Goal: Task Accomplishment & Management: Complete application form

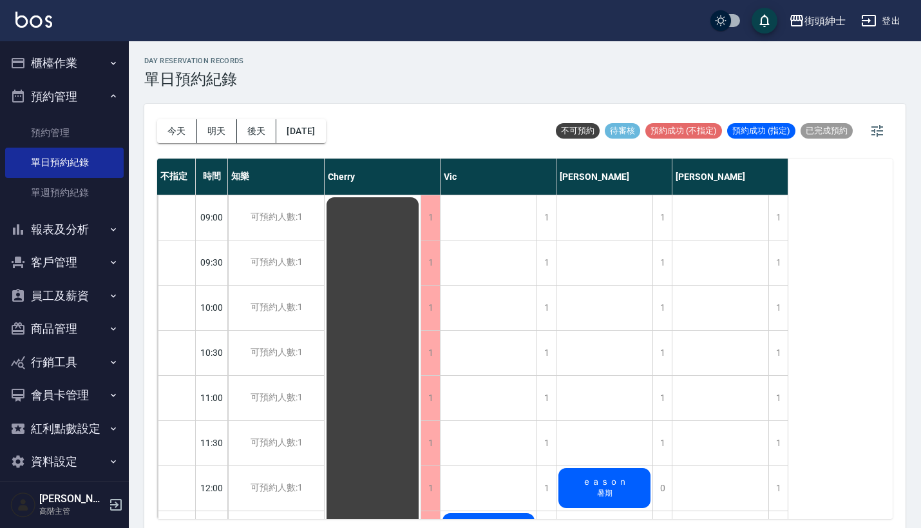
scroll to position [201, 0]
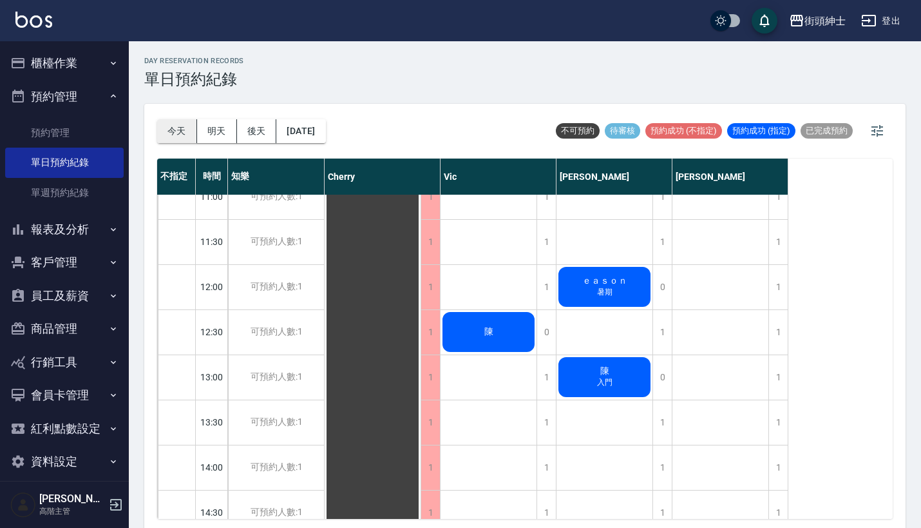
click at [186, 130] on button "今天" at bounding box center [177, 131] width 40 height 24
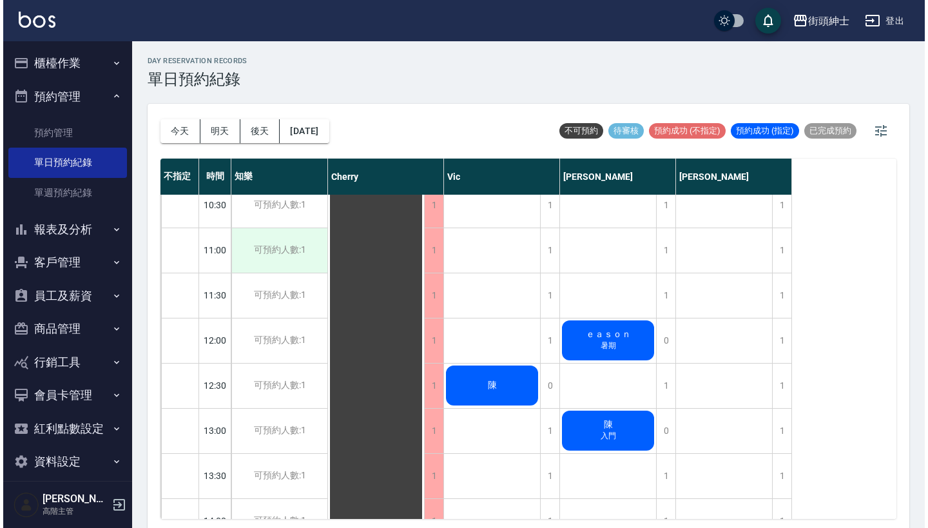
scroll to position [213, 0]
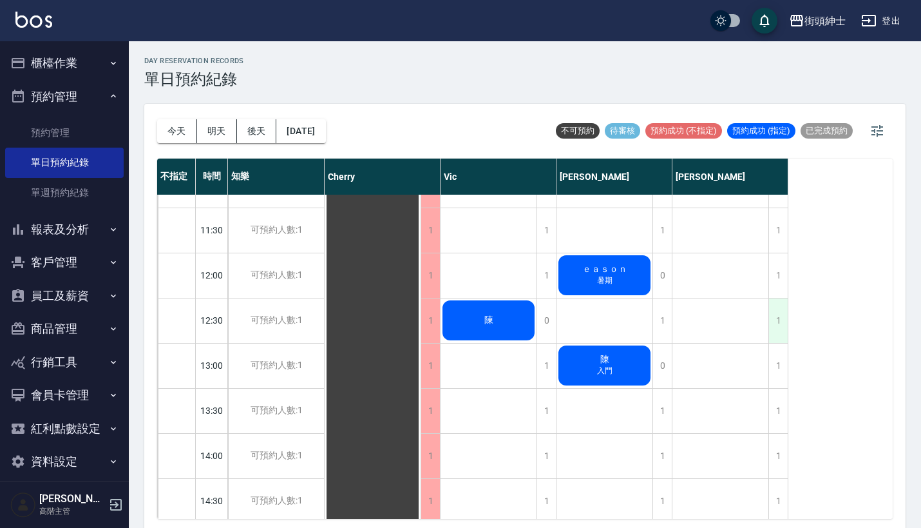
click at [787, 314] on div "1" at bounding box center [777, 320] width 19 height 44
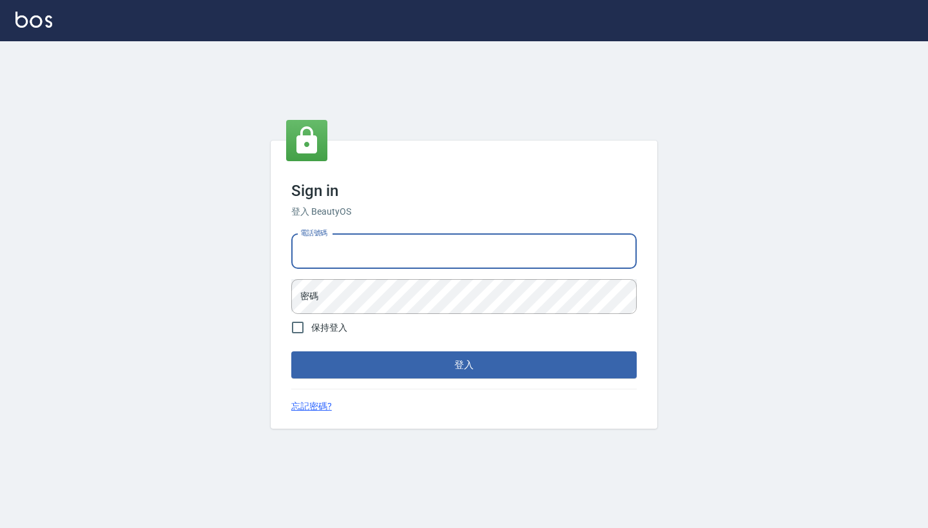
type input "0917500793"
click at [464, 365] on button "登入" at bounding box center [463, 364] width 345 height 27
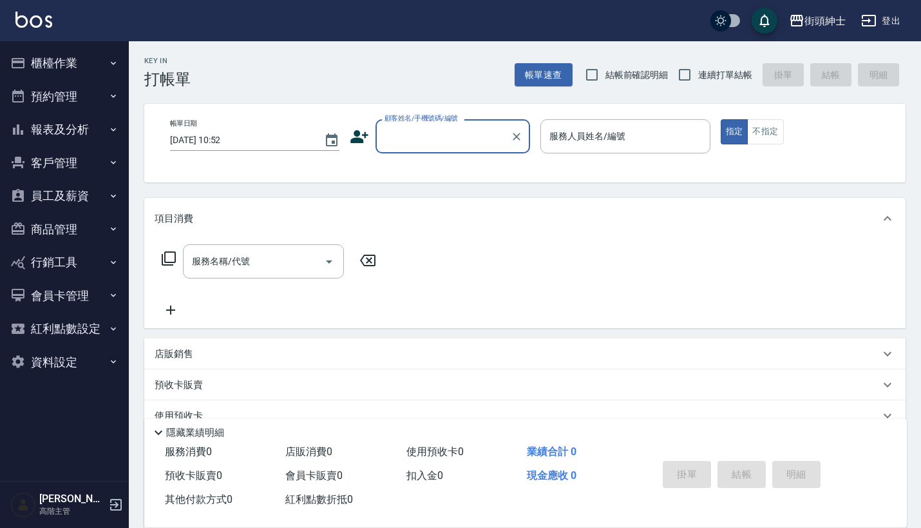
click at [94, 91] on button "預約管理" at bounding box center [64, 96] width 119 height 33
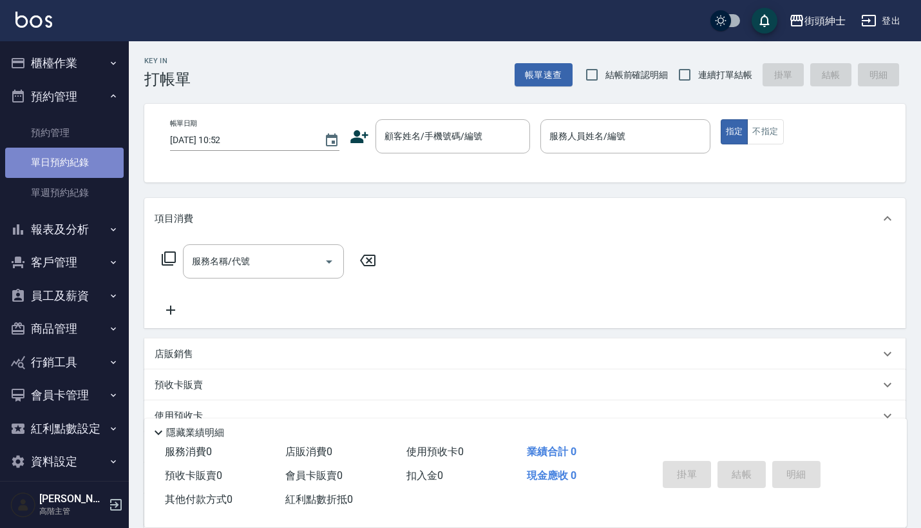
click at [88, 151] on link "單日預約紀錄" at bounding box center [64, 163] width 119 height 30
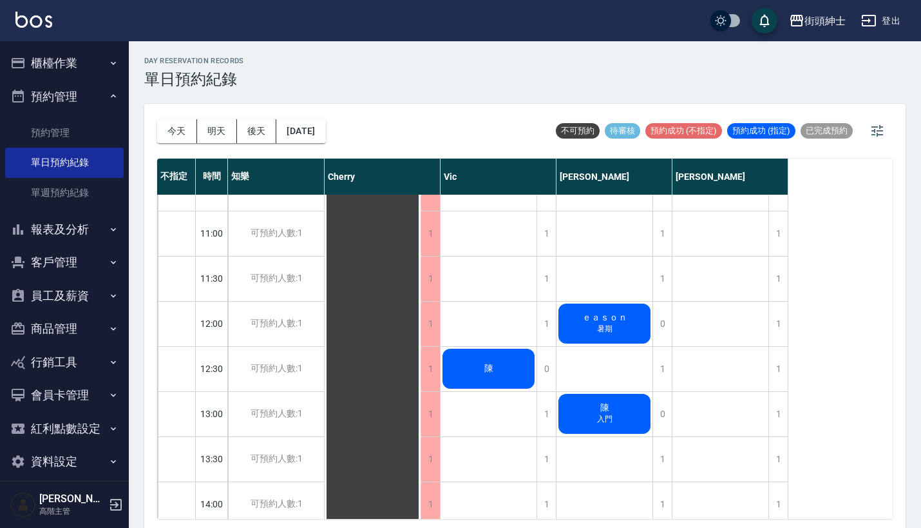
scroll to position [164, 0]
click at [776, 368] on div "1" at bounding box center [777, 369] width 19 height 44
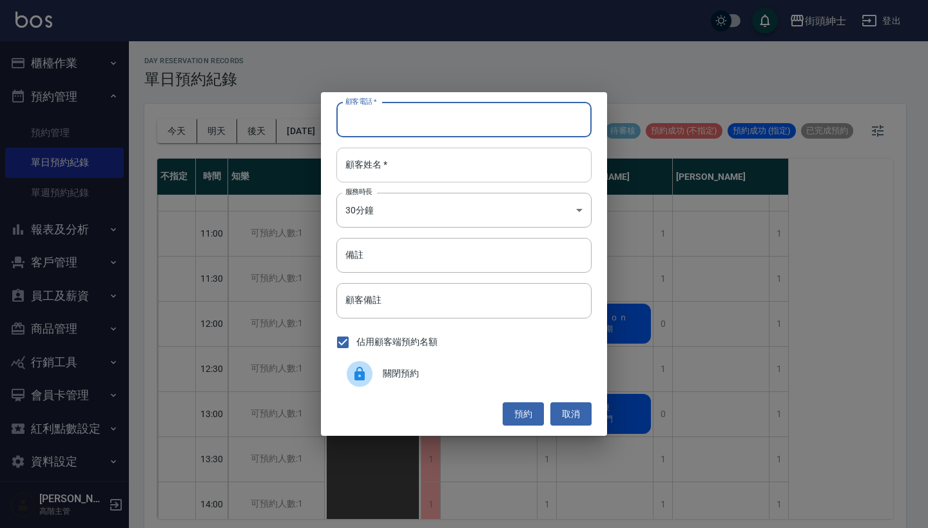
paste input "小許 電話：0966566791"
type input "小許 電話：0966566791"
paste input "小許 電話：0966566791"
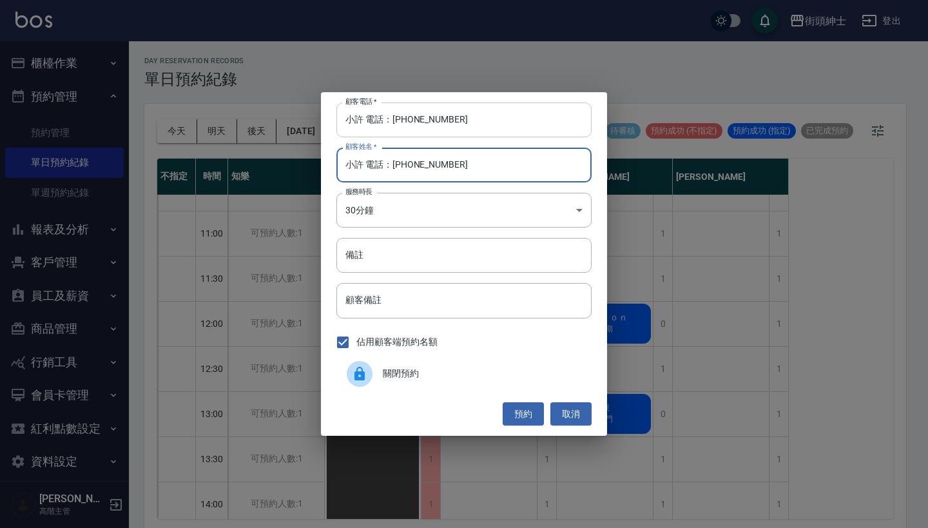
type input "小許 電話：0966566791"
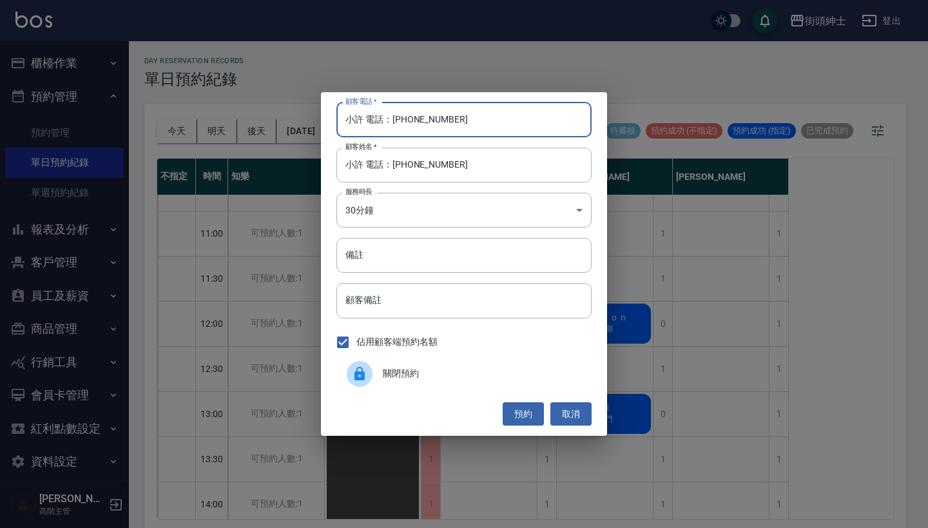
drag, startPoint x: 391, startPoint y: 122, endPoint x: 269, endPoint y: 122, distance: 121.7
click at [278, 122] on div "顧客電話   * 小許 電話：0966566791 顧客電話   * 顧客姓名   * 小許 電話：0966566791 顧客姓名   * 服務時長 30分鐘…" at bounding box center [464, 264] width 928 height 528
type input "0966566791"
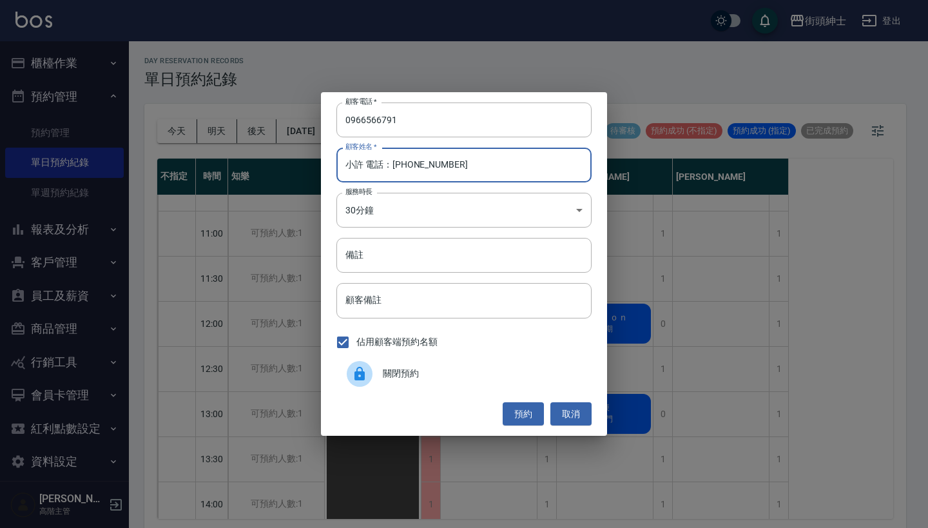
drag, startPoint x: 462, startPoint y: 167, endPoint x: 363, endPoint y: 167, distance: 99.2
click at [363, 167] on input "小許 電話：0966566791" at bounding box center [463, 165] width 255 height 35
type input "小許"
click at [377, 265] on input "備註" at bounding box center [463, 255] width 255 height 35
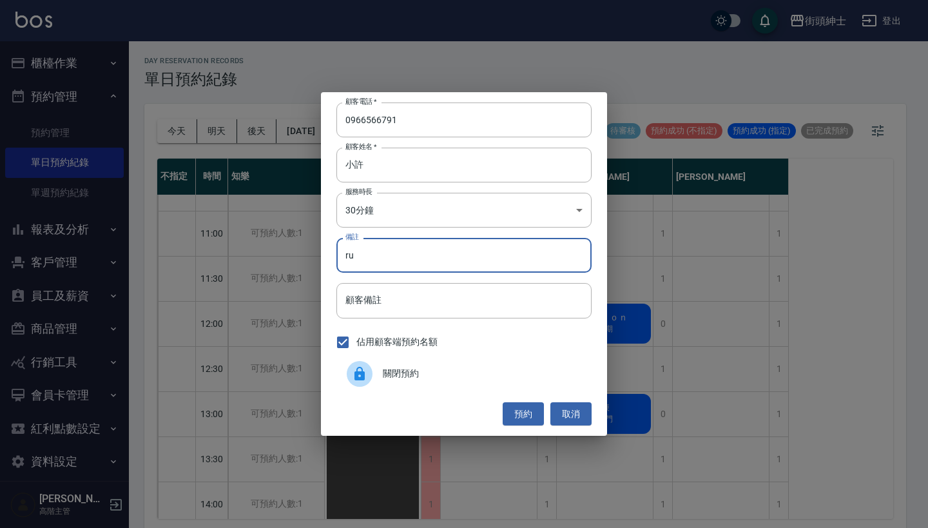
type input "r"
type input "加修容"
click at [522, 413] on button "預約" at bounding box center [522, 414] width 41 height 24
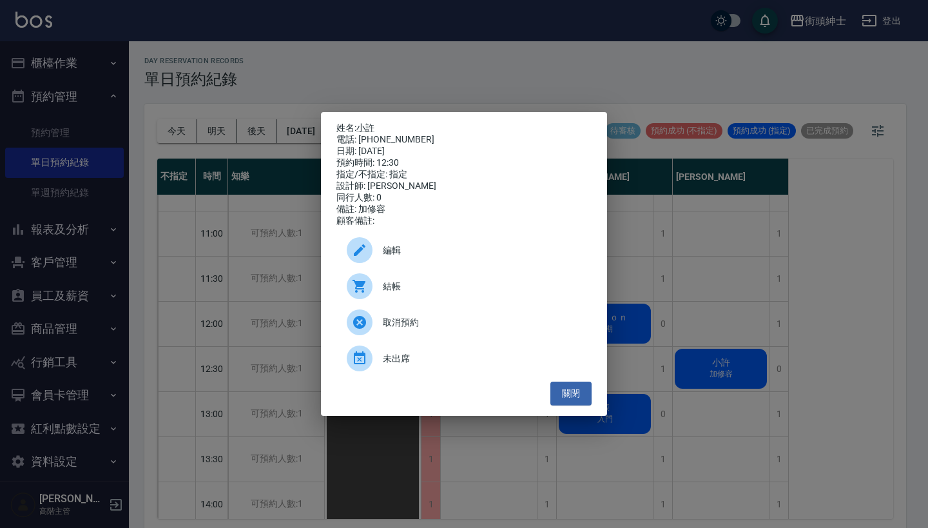
click at [486, 247] on div "編輯" at bounding box center [463, 250] width 255 height 36
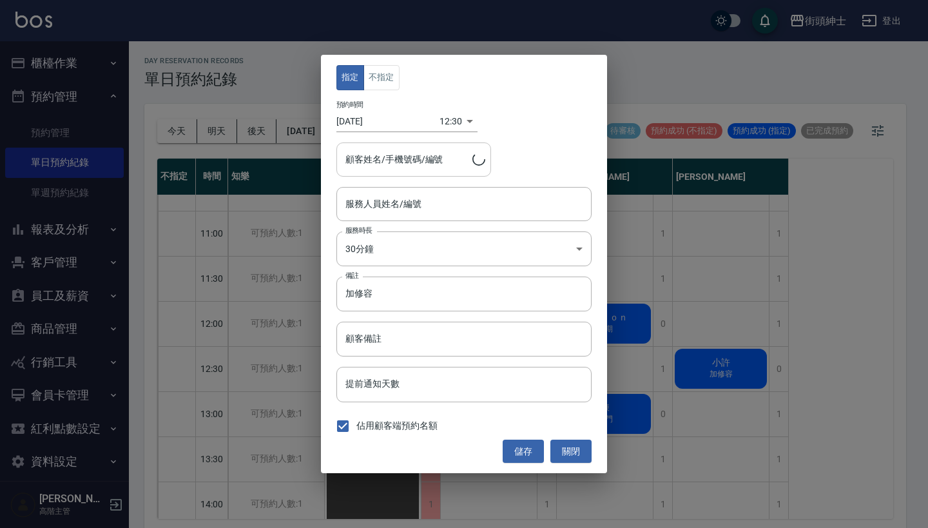
type input "eric(無代號)"
type input "小許/0966566791"
click at [383, 83] on button "不指定" at bounding box center [381, 77] width 36 height 25
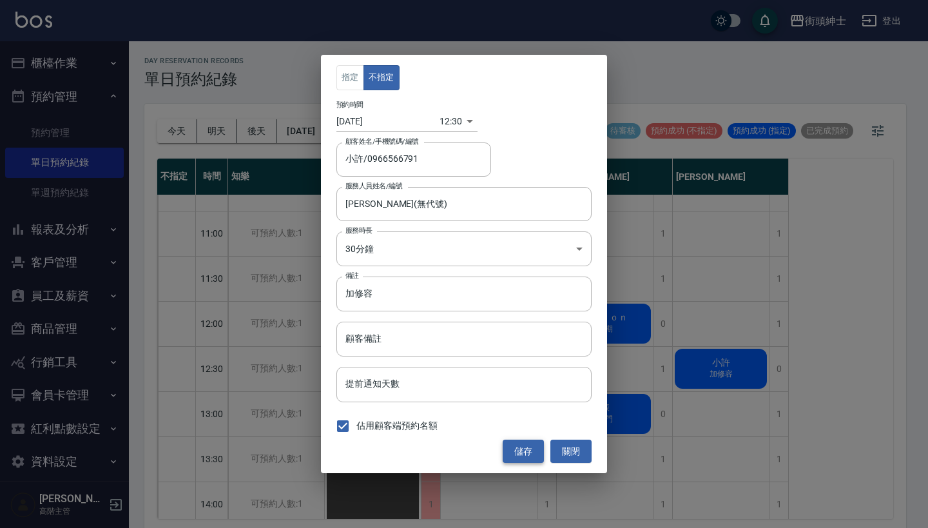
click at [528, 444] on button "儲存" at bounding box center [522, 451] width 41 height 24
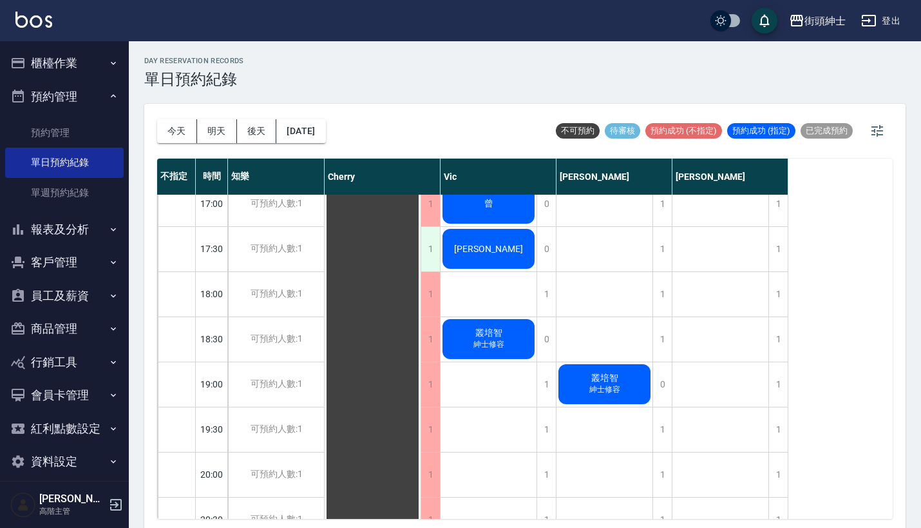
scroll to position [737, 0]
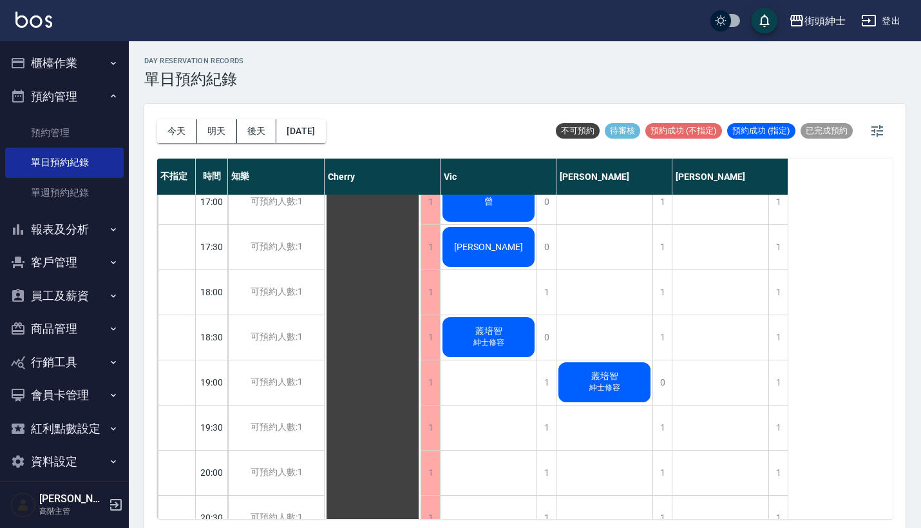
click at [385, 117] on span "叢培智" at bounding box center [372, 112] width 23 height 12
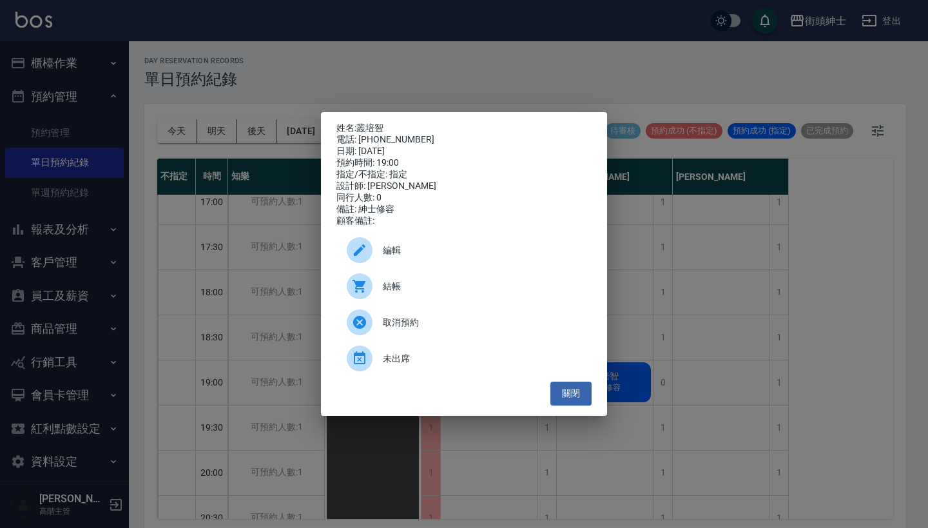
click at [422, 257] on span "編輯" at bounding box center [482, 250] width 198 height 14
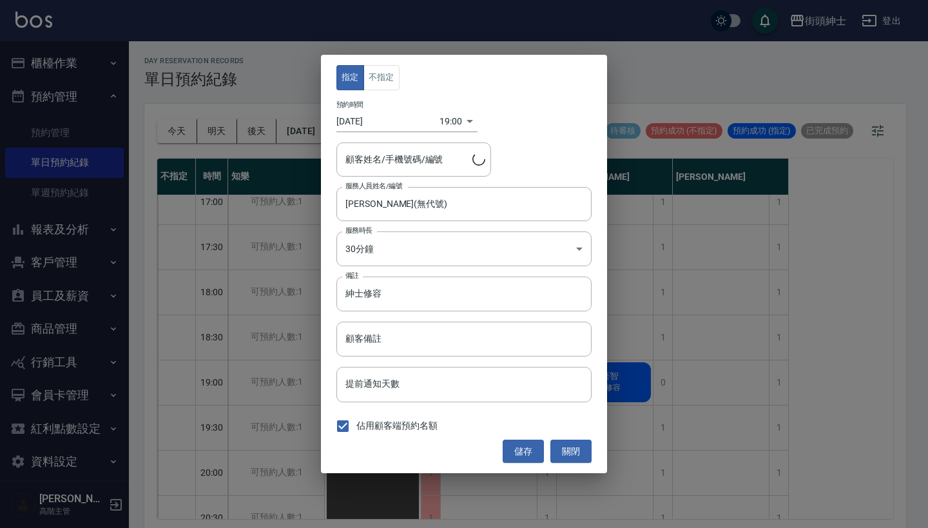
type input "叢培智/0906565958"
click at [567, 452] on button "關閉" at bounding box center [570, 451] width 41 height 24
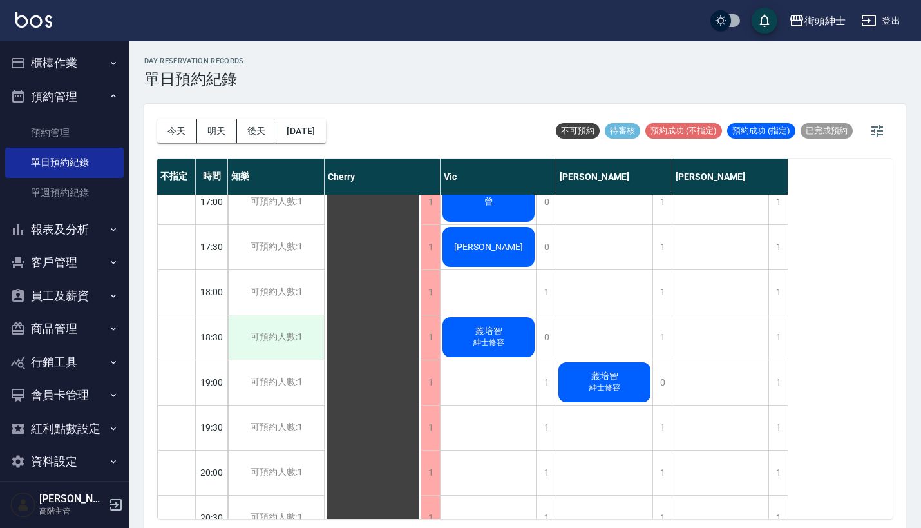
click at [263, 338] on div "可預約人數:1" at bounding box center [276, 337] width 96 height 44
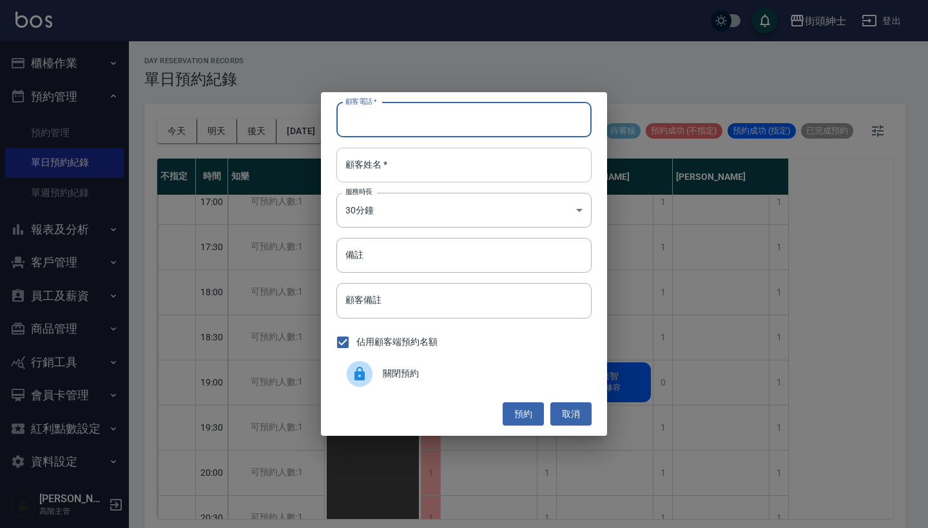
paste input "蔡‘r 電話：0903173303"
type input "蔡‘r 電話：0903173303"
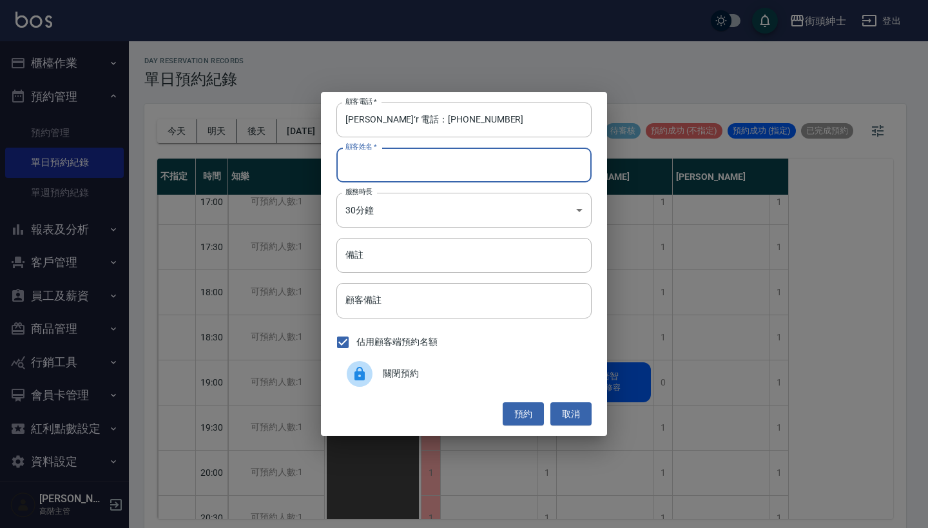
paste input "蔡‘r 電話：0903173303"
type input "蔡‘r 電話：0903173303"
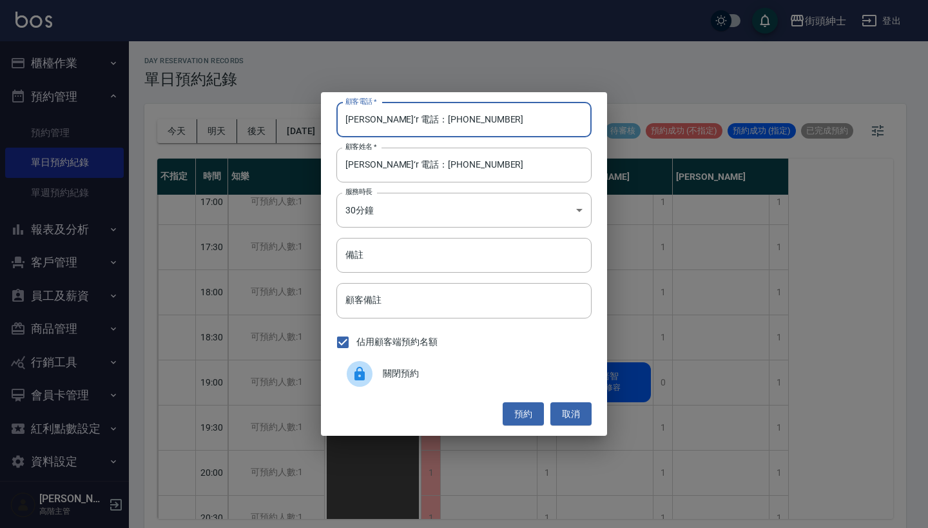
drag, startPoint x: 390, startPoint y: 124, endPoint x: 315, endPoint y: 121, distance: 74.8
click at [319, 121] on div "顧客電話   * 蔡‘r 電話：0903173303 顧客電話   * 顧客姓名   * 蔡‘r 電話：0903173303 顧客姓名   * 服務時長 30…" at bounding box center [464, 264] width 928 height 528
type input "0903173303"
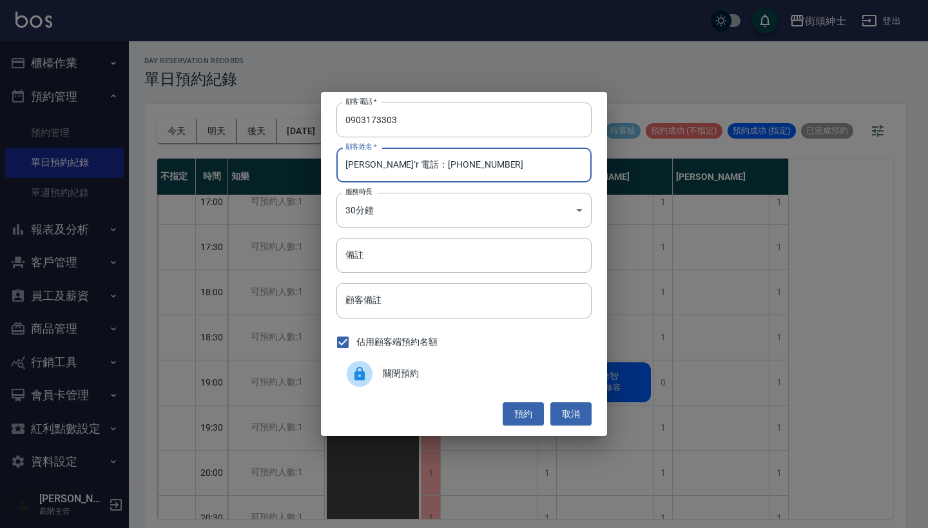
drag, startPoint x: 454, startPoint y: 165, endPoint x: 365, endPoint y: 164, distance: 89.5
click at [365, 164] on input "蔡‘r 電話：0903173303" at bounding box center [463, 165] width 255 height 35
type input "蔡‘r"
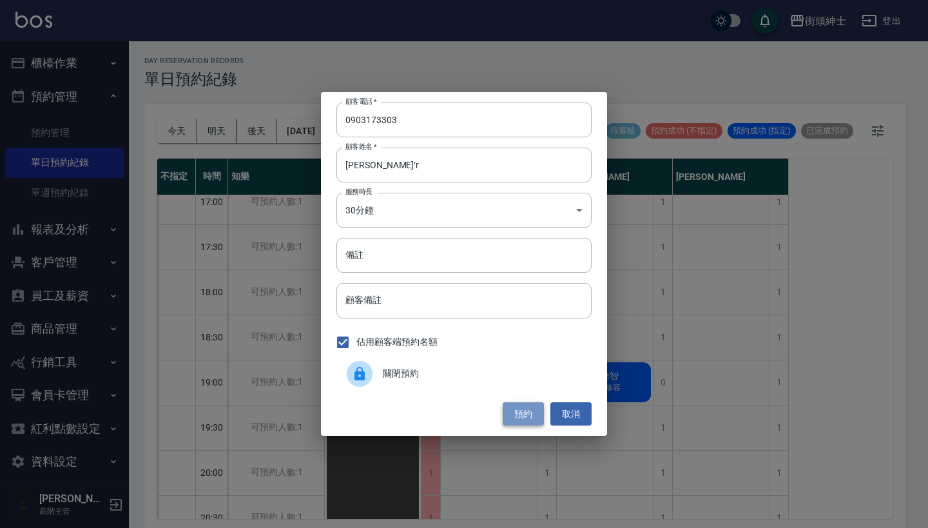
click at [521, 419] on button "預約" at bounding box center [522, 414] width 41 height 24
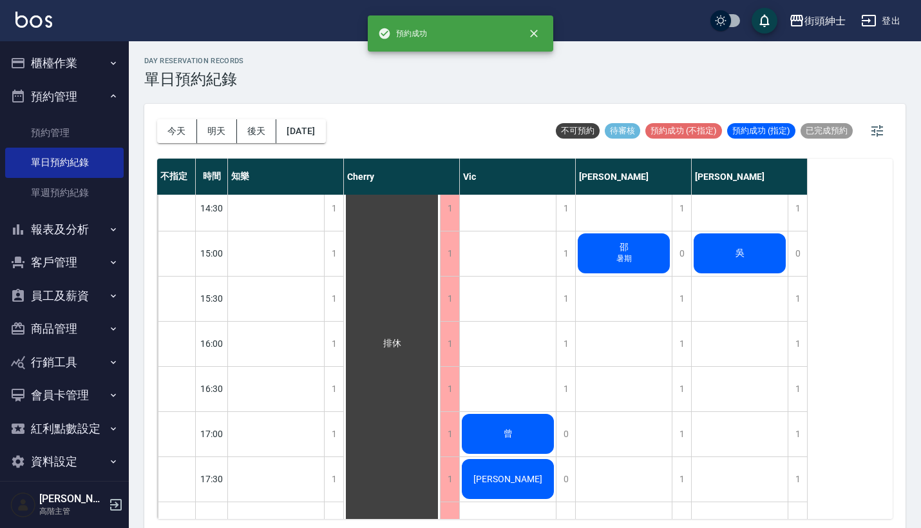
scroll to position [497, 0]
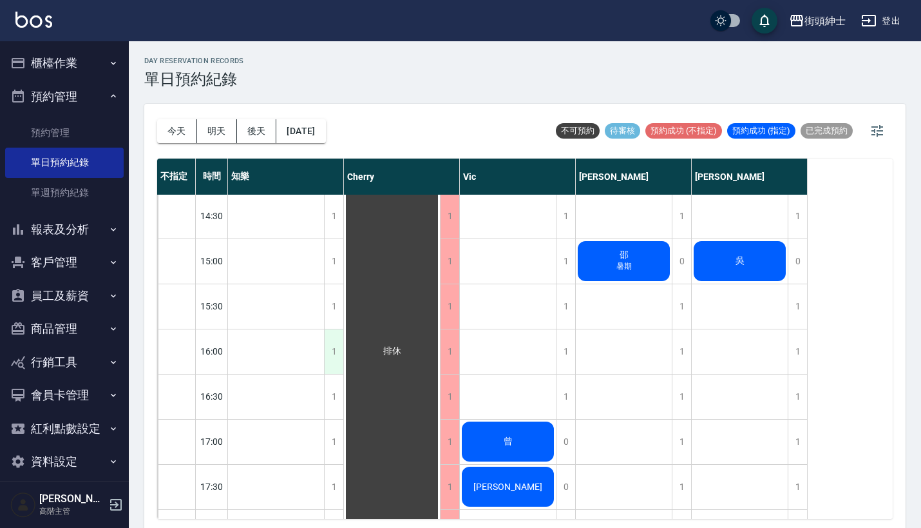
click at [330, 351] on div "1" at bounding box center [333, 351] width 19 height 44
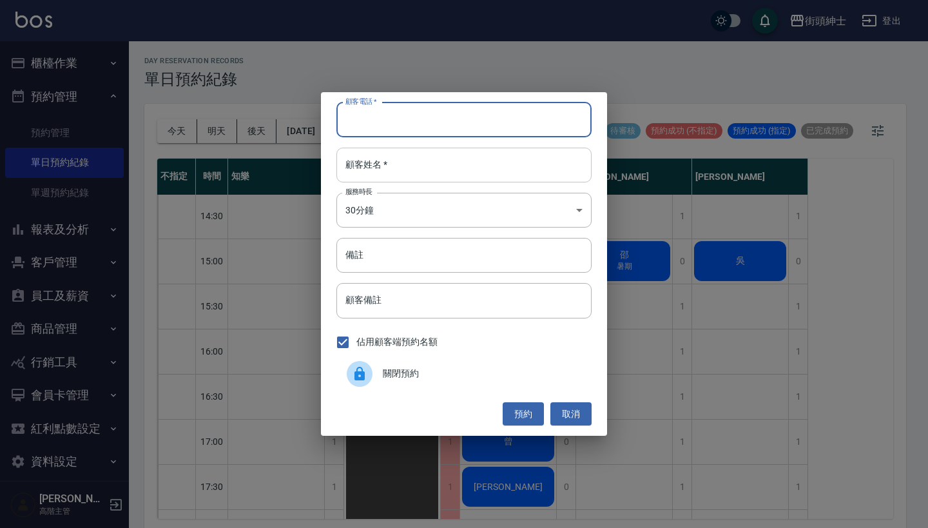
paste input "林柏勝 電話：0905600482"
type input "林柏勝 電話：0905600482"
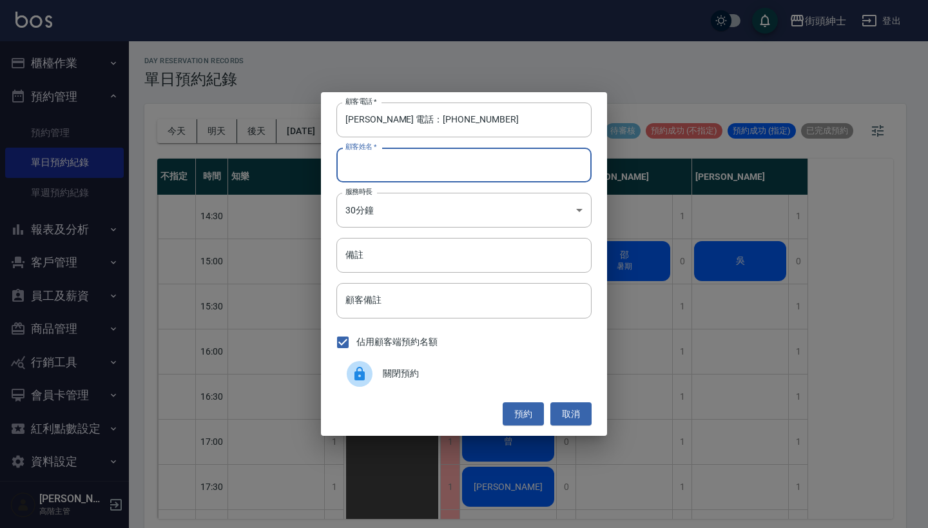
paste input "林柏勝 電話：0905600482"
type input "林柏勝 電話：0905600482"
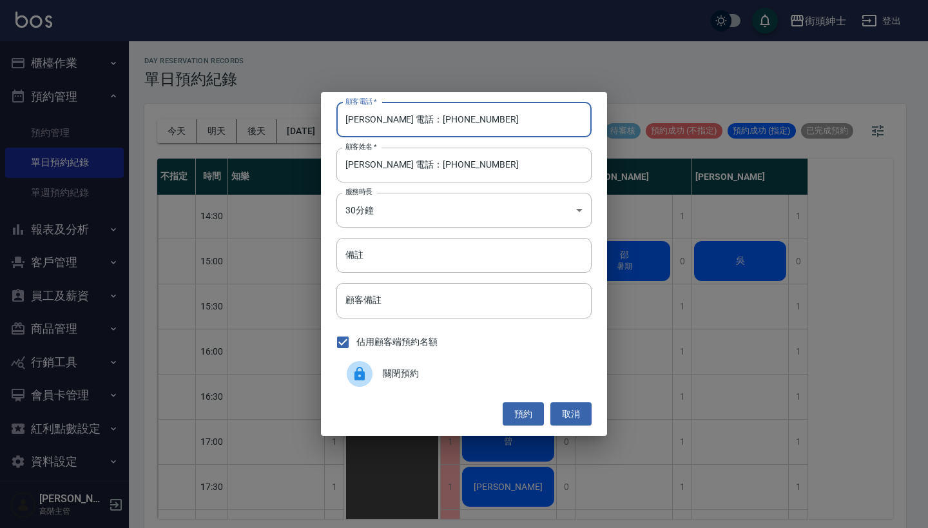
drag, startPoint x: 401, startPoint y: 119, endPoint x: 232, endPoint y: 119, distance: 168.8
click at [232, 119] on div "顧客電話   * 林柏勝 電話：0905600482 顧客電話   * 顧客姓名   * 林柏勝 電話：0905600482 顧客姓名   * 服務時長 30…" at bounding box center [464, 264] width 928 height 528
type input "0905600482"
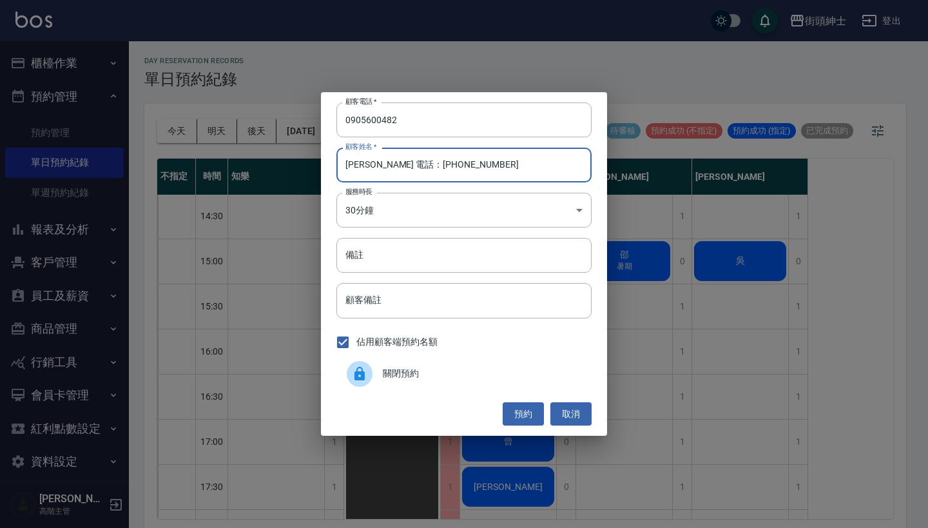
drag, startPoint x: 454, startPoint y: 165, endPoint x: 374, endPoint y: 167, distance: 79.9
click at [374, 167] on input "林柏勝 電話：0905600482" at bounding box center [463, 165] width 255 height 35
type input "林柏勝"
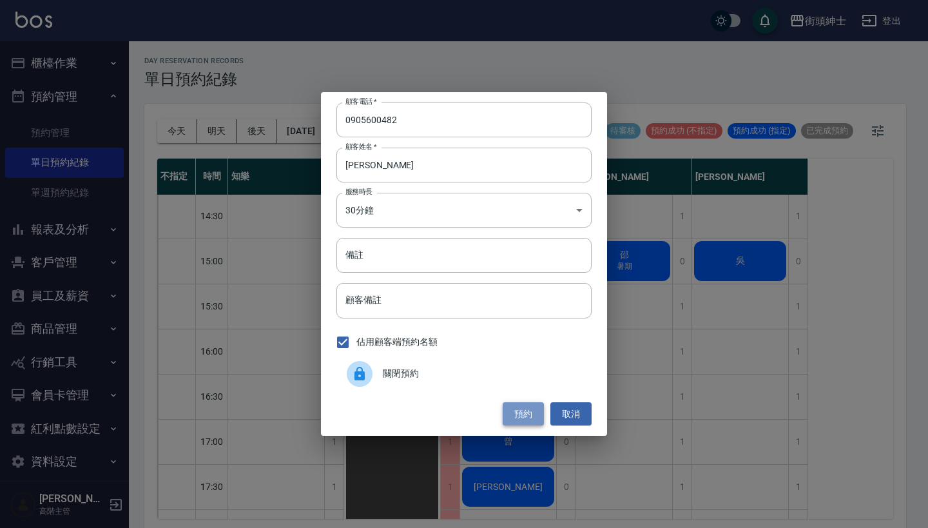
click at [523, 410] on button "預約" at bounding box center [522, 414] width 41 height 24
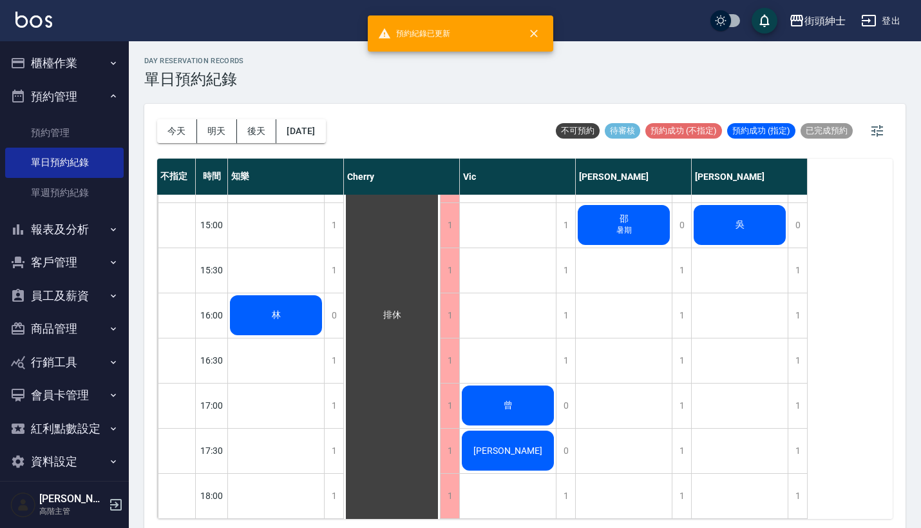
scroll to position [554, 0]
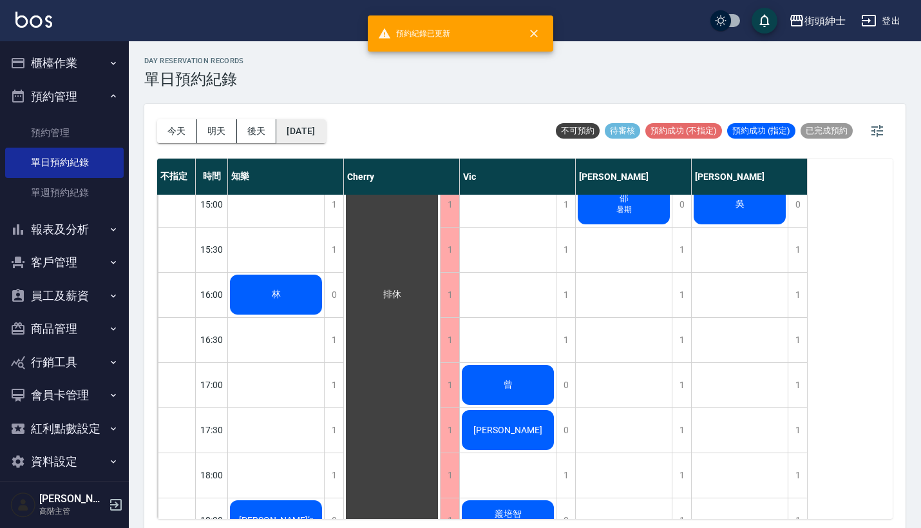
click at [310, 136] on button "[DATE]" at bounding box center [300, 131] width 49 height 24
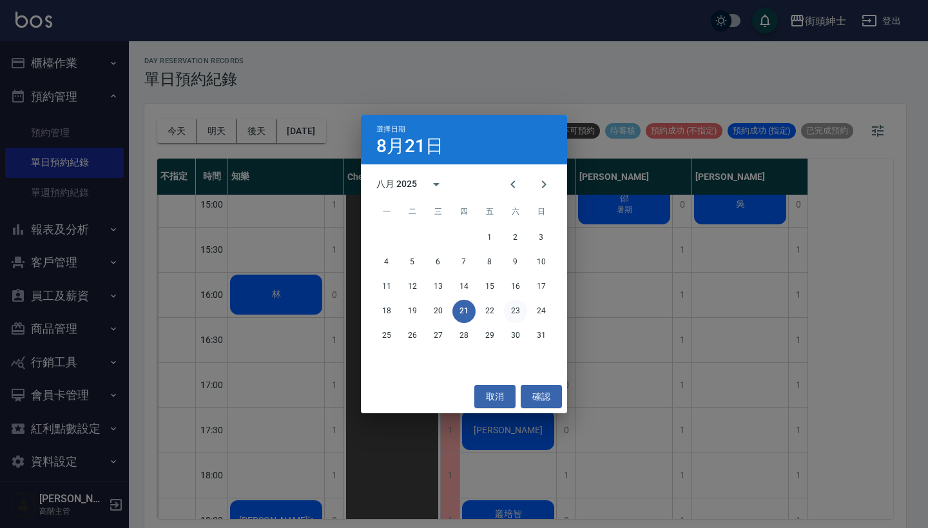
click at [511, 309] on button "23" at bounding box center [515, 311] width 23 height 23
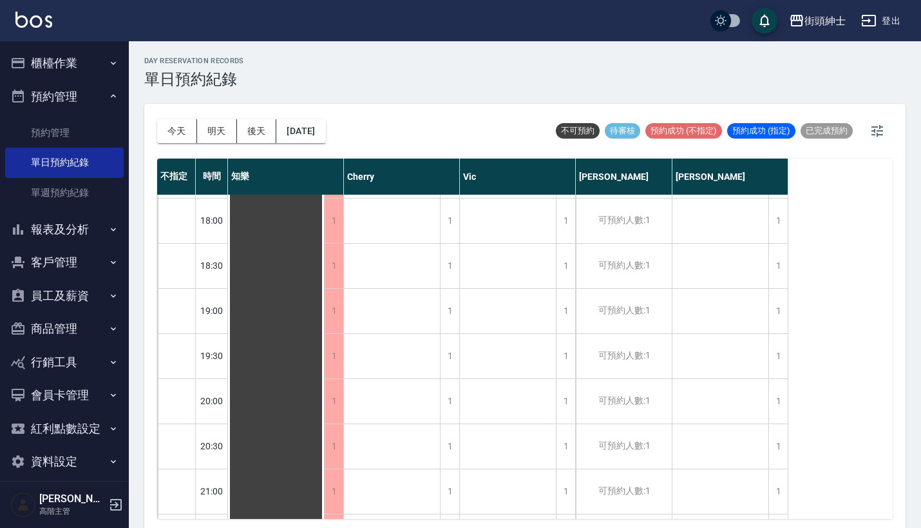
scroll to position [811, 0]
click at [186, 129] on button "今天" at bounding box center [177, 131] width 40 height 24
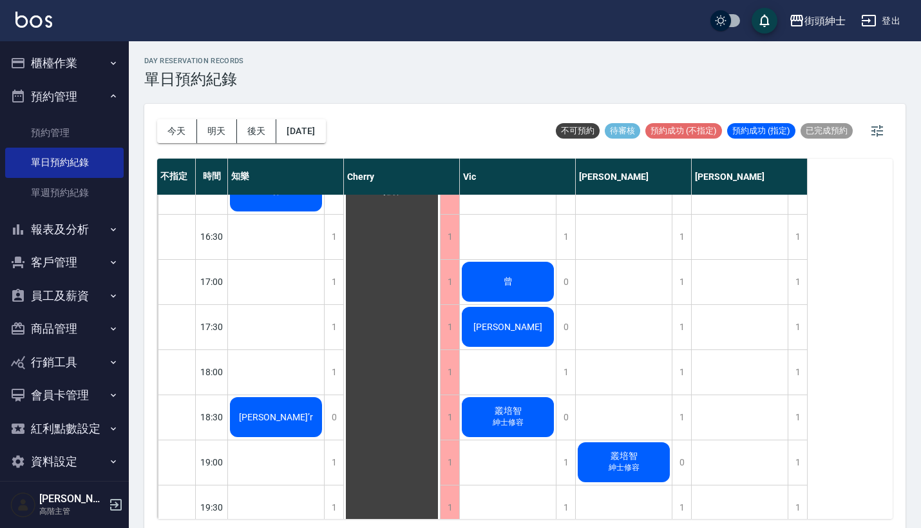
scroll to position [787, 0]
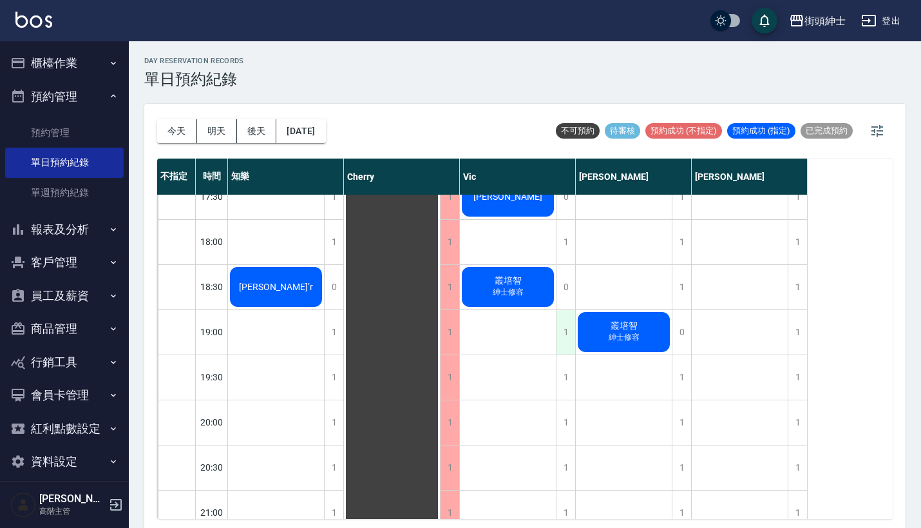
click at [559, 322] on div "1" at bounding box center [565, 332] width 19 height 44
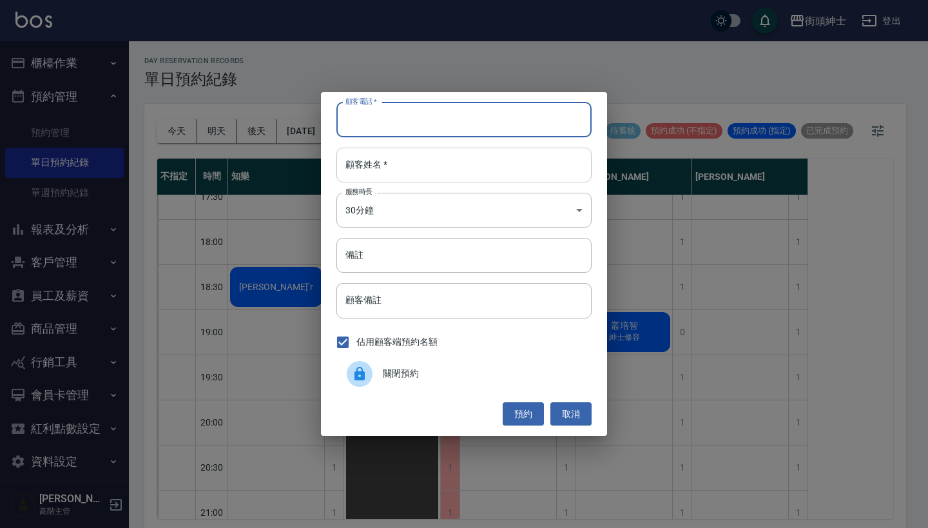
paste input "林浩霆 0928-320-282"
type input "林浩霆 0928-320-282"
paste input "林浩霆 0928-320-282"
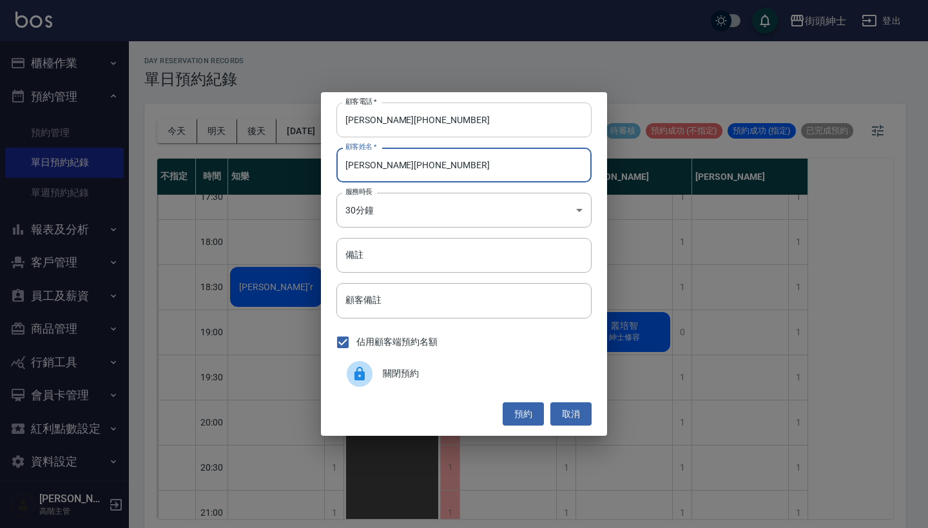
type input "林浩霆 0928-320-282"
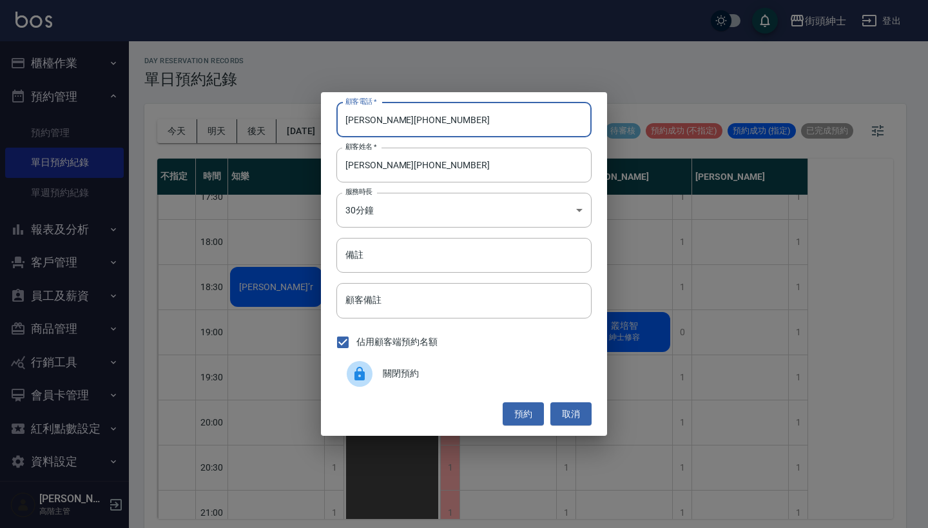
drag, startPoint x: 376, startPoint y: 122, endPoint x: 294, endPoint y: 122, distance: 82.4
click at [294, 122] on div "顧客電話   * 林浩霆 0928-320-282 顧客電話   * 顧客姓名   * 林浩霆 0928-320-282 顧客姓名   * 服務時長 30分鐘…" at bounding box center [464, 264] width 928 height 528
type input "0928-320-282"
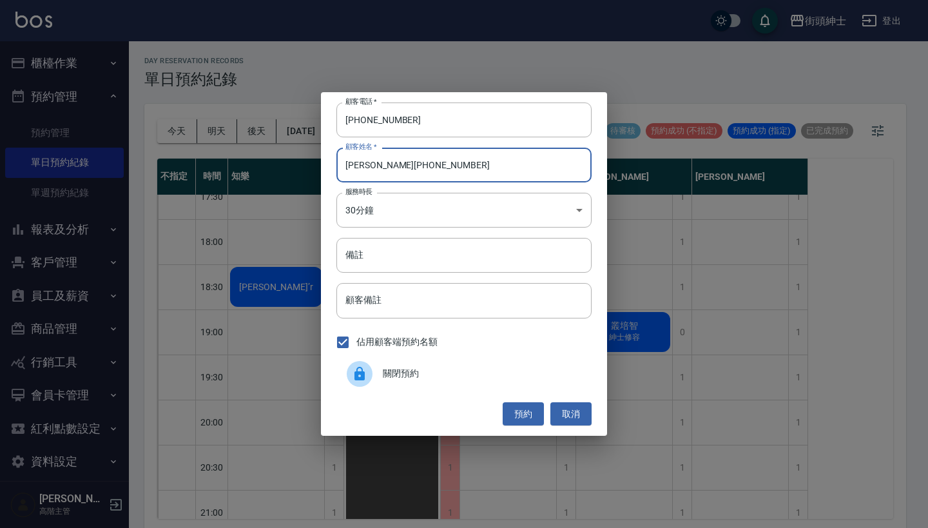
drag, startPoint x: 459, startPoint y: 171, endPoint x: 370, endPoint y: 163, distance: 89.9
click at [370, 163] on input "林浩霆 0928-320-282" at bounding box center [463, 165] width 255 height 35
type input "林浩霆"
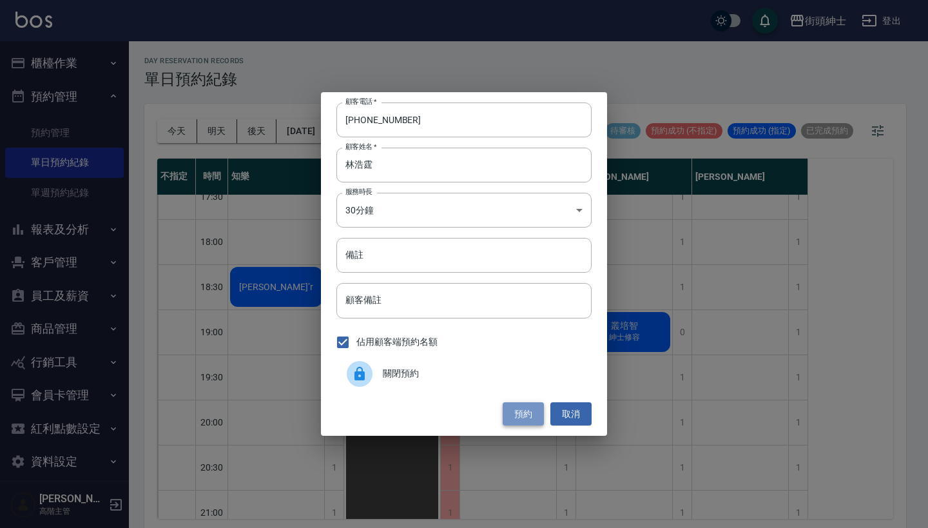
click at [517, 417] on button "預約" at bounding box center [522, 414] width 41 height 24
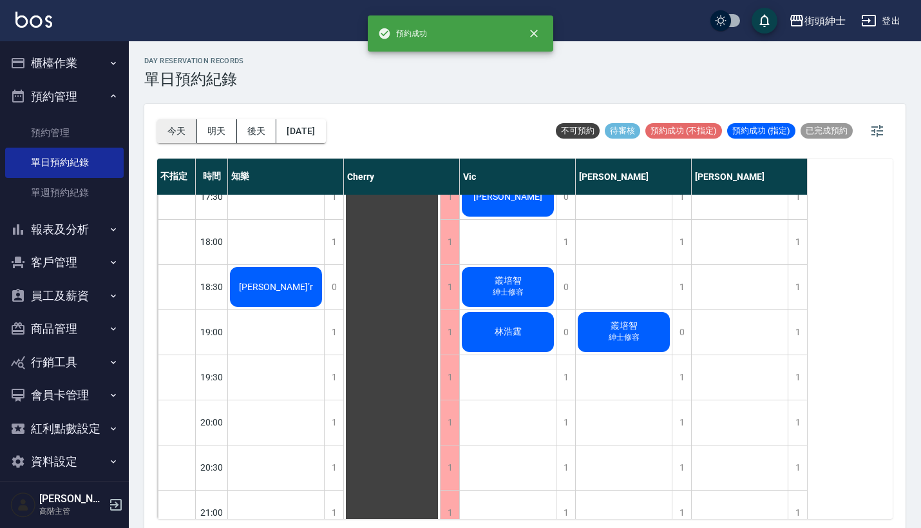
click at [178, 131] on button "今天" at bounding box center [177, 131] width 40 height 24
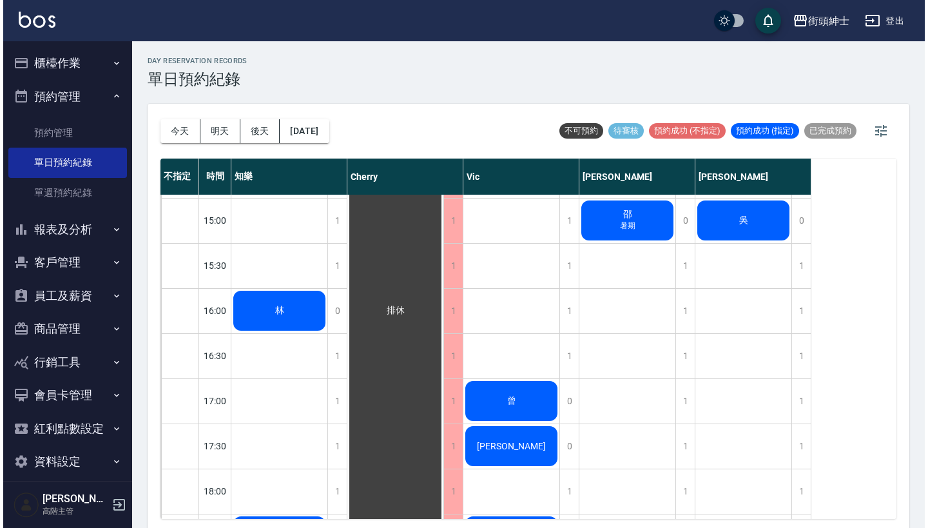
scroll to position [537, 0]
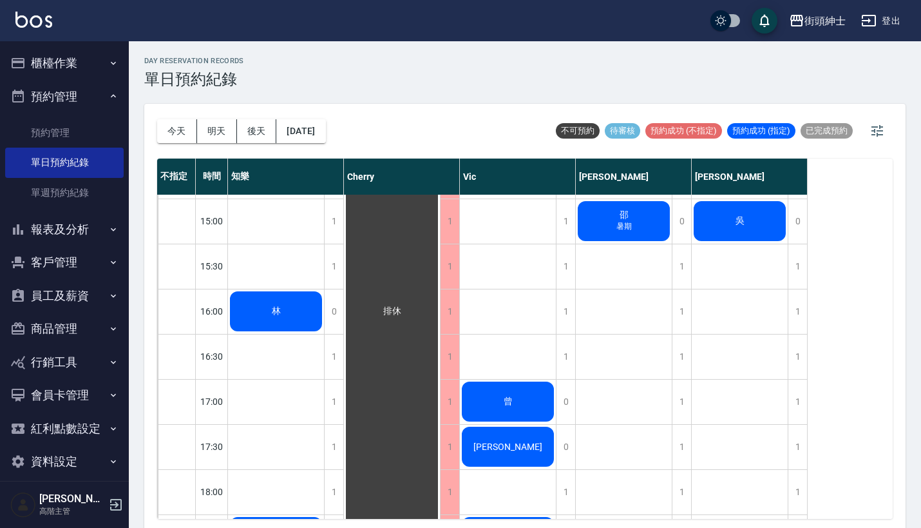
click at [283, 317] on span "[PERSON_NAME]" at bounding box center [276, 311] width 14 height 12
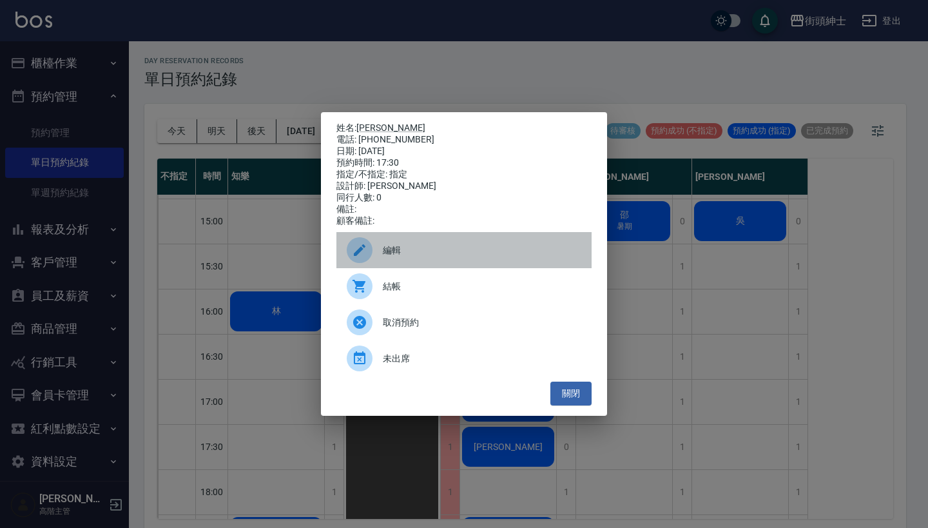
click at [441, 256] on span "編輯" at bounding box center [482, 250] width 198 height 14
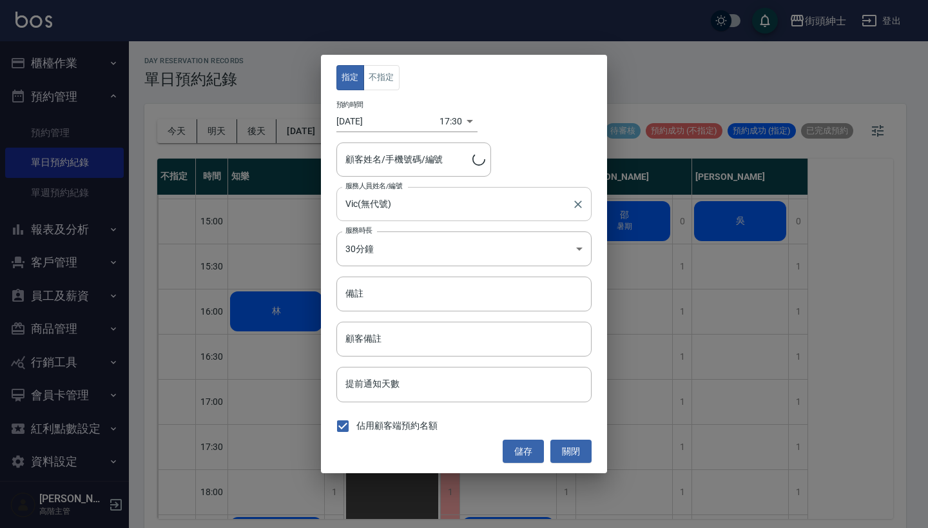
type input "Arthur/0966322686"
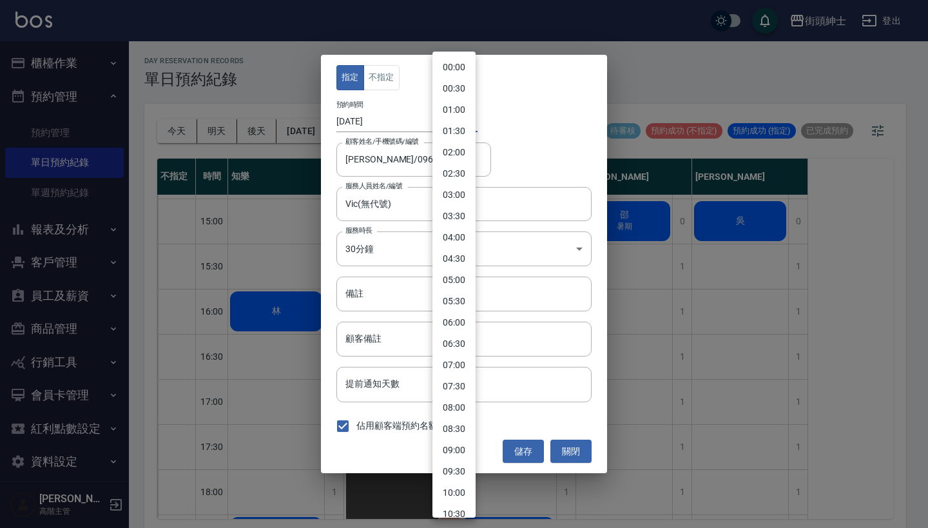
click at [441, 112] on body "街頭紳士 登出 櫃檯作業 打帳單 帳單列表 掛單列表 座位開單 營業儀表板 現金收支登錄 高階收支登錄 材料自購登錄 每日結帳 排班表 現場電腦打卡 掃碼打卡…" at bounding box center [464, 265] width 928 height 531
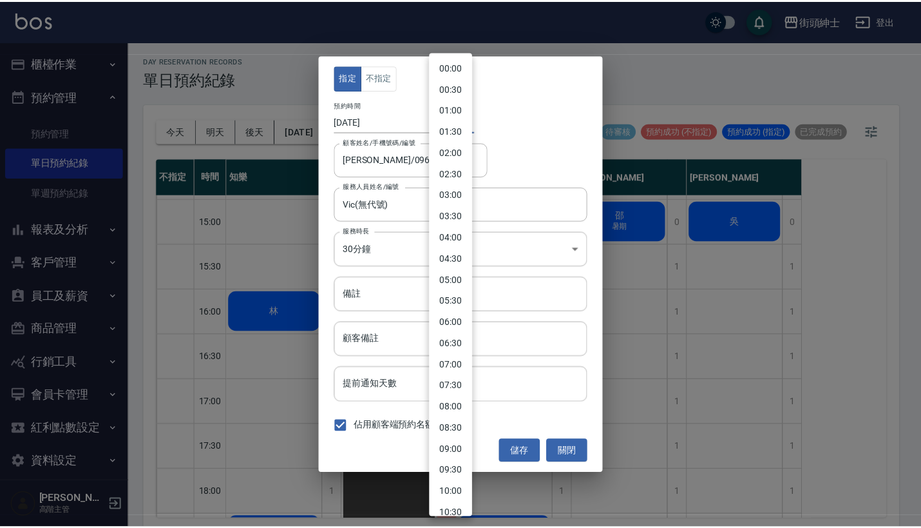
scroll to position [528, 0]
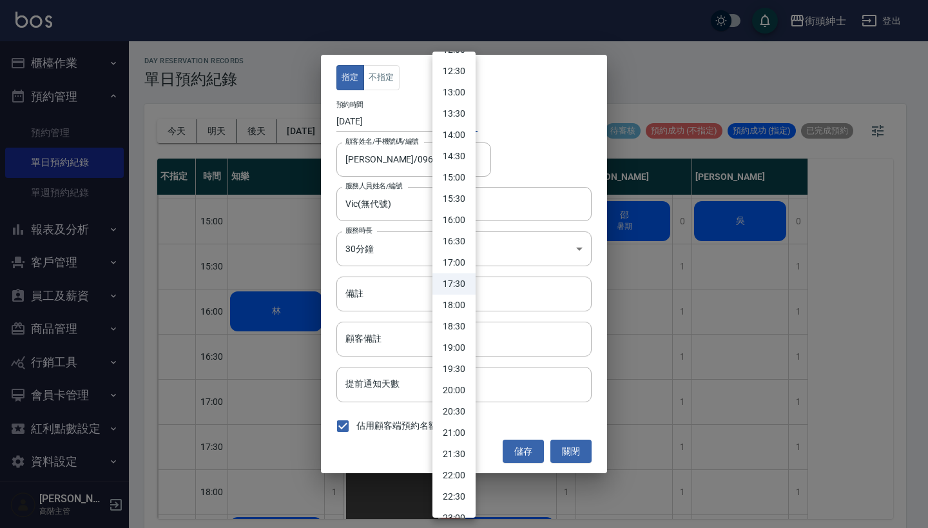
click at [460, 199] on li "15:30" at bounding box center [453, 198] width 43 height 21
type input "1755761400000"
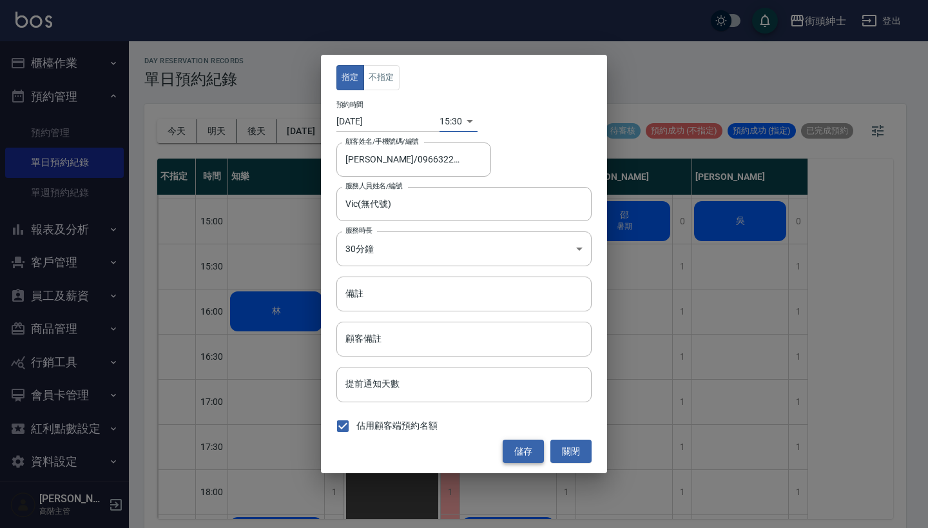
click at [528, 452] on button "儲存" at bounding box center [522, 451] width 41 height 24
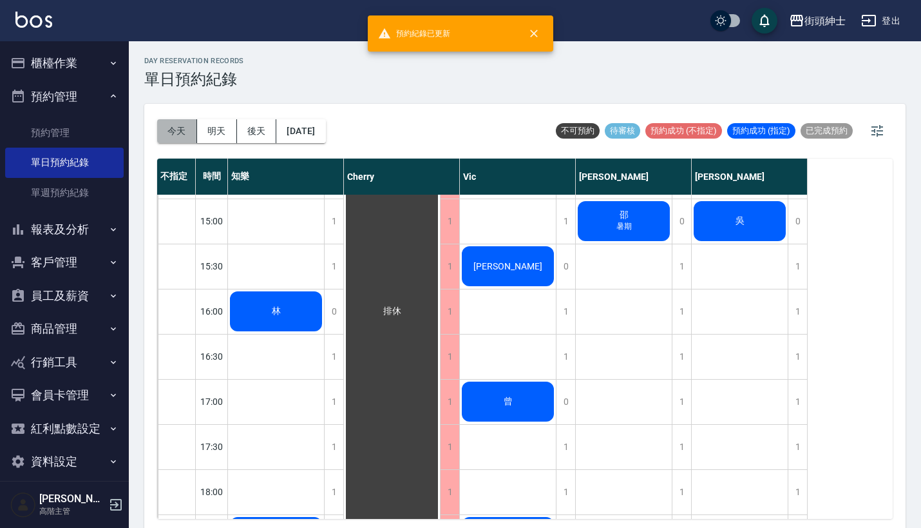
click at [180, 131] on button "今天" at bounding box center [177, 131] width 40 height 24
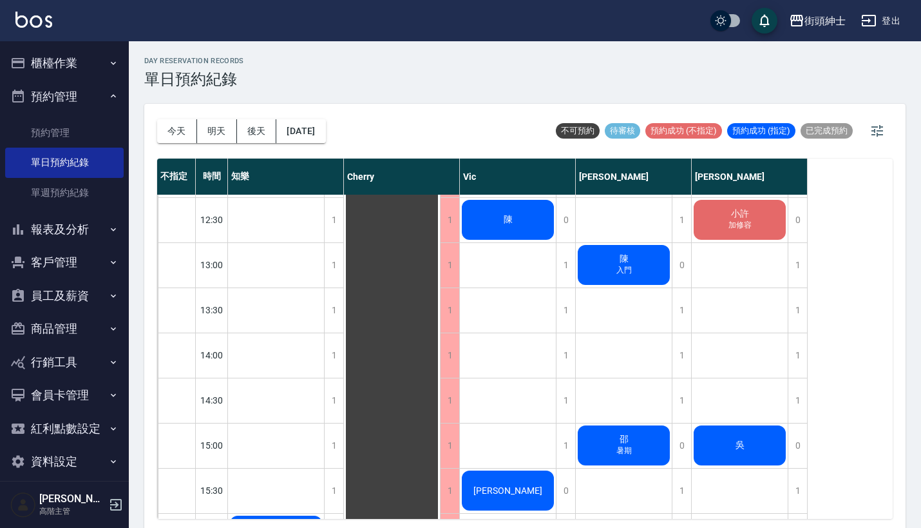
scroll to position [312, 0]
